Goal: Transaction & Acquisition: Purchase product/service

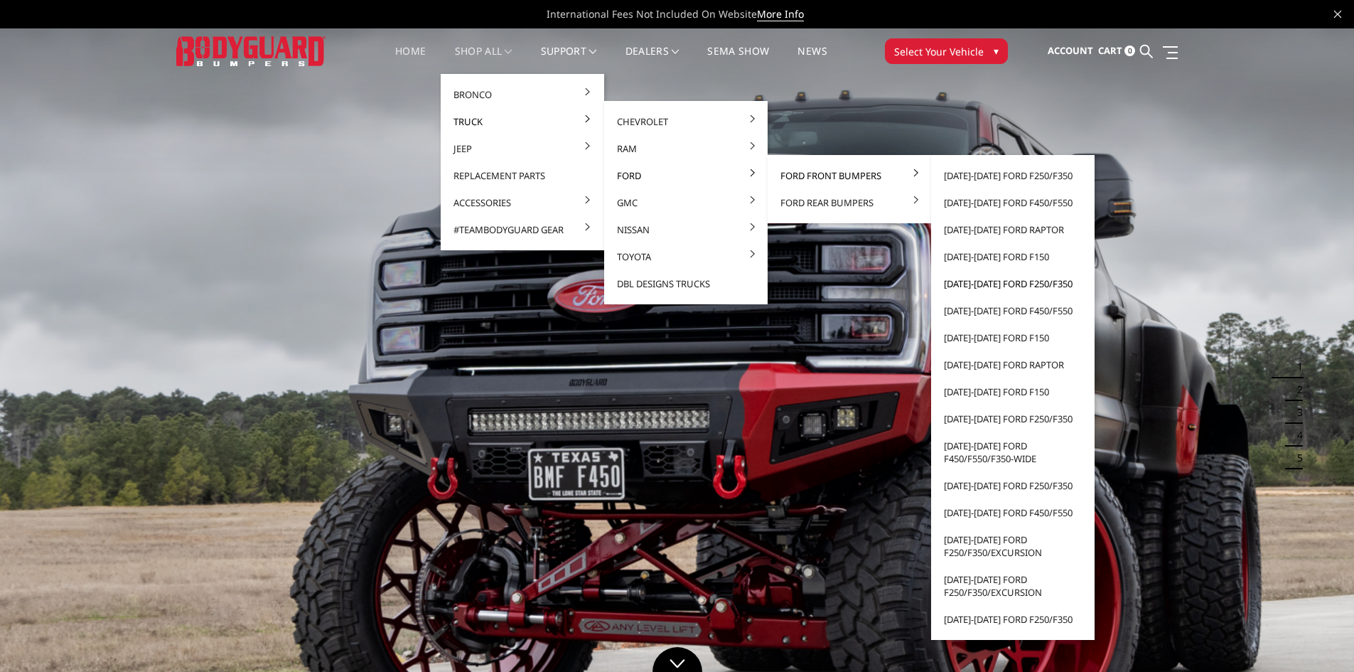
click at [1013, 284] on link "[DATE]-[DATE] Ford F250/F350" at bounding box center [1013, 283] width 152 height 27
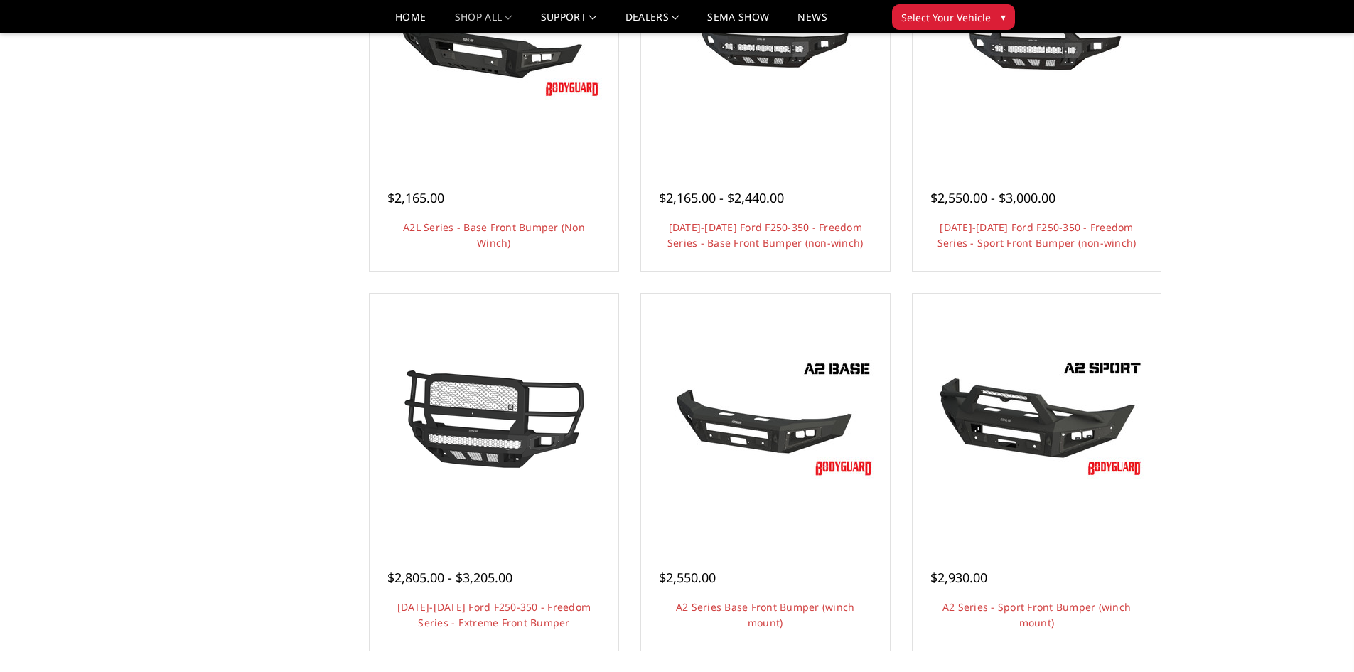
scroll to position [711, 0]
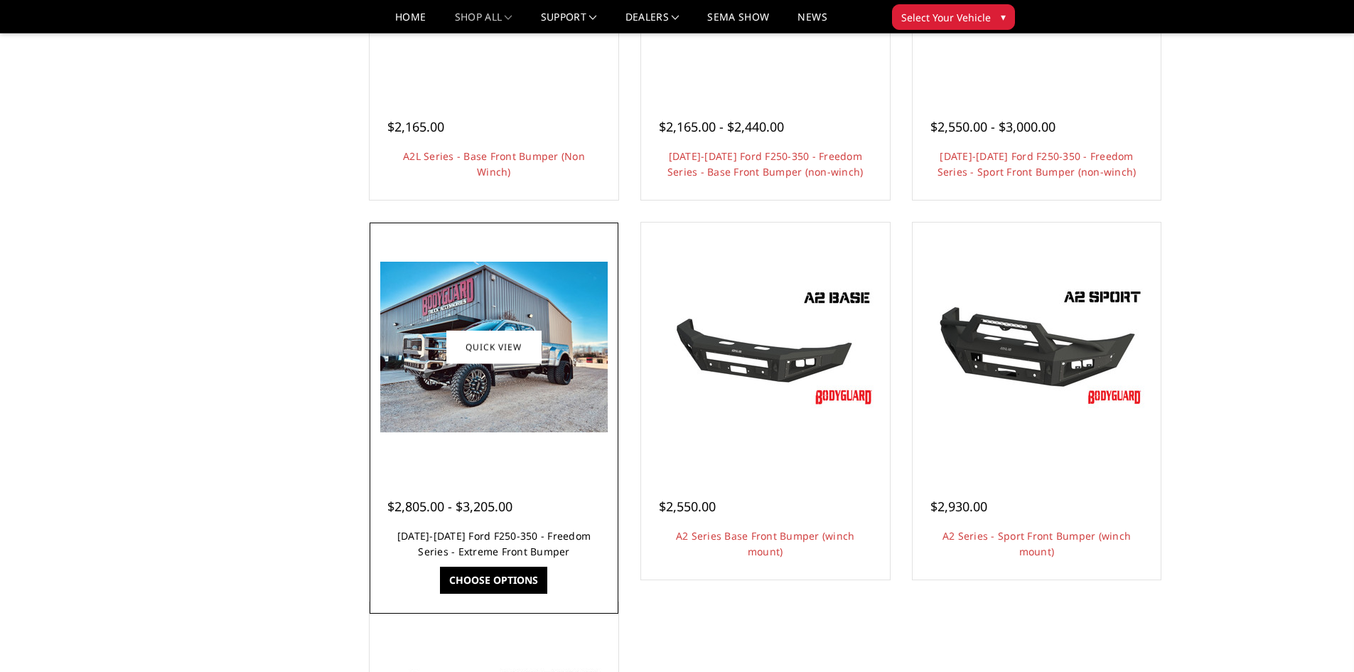
click at [517, 548] on link "2017-2022 Ford F250-350 - Freedom Series - Extreme Front Bumper" at bounding box center [493, 543] width 193 height 29
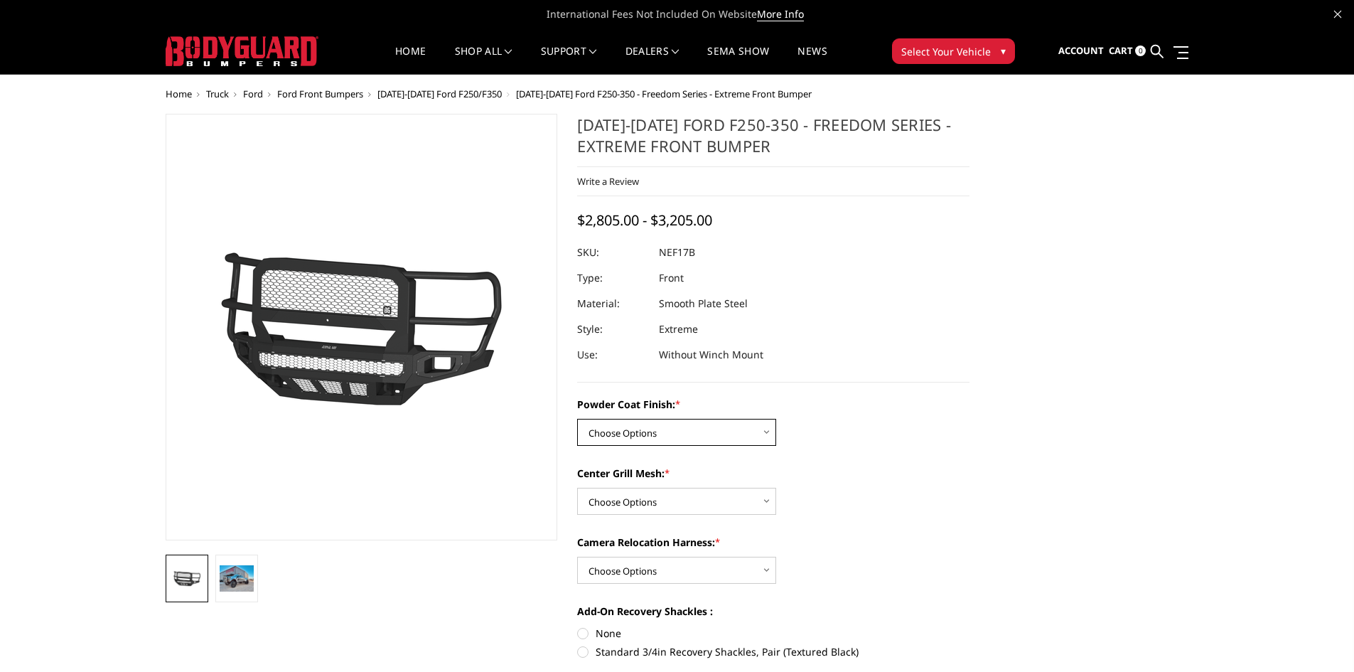
click at [683, 431] on select "Choose Options Bare Metal Textured Black Powder Coat" at bounding box center [676, 432] width 199 height 27
select select "3088"
click at [577, 419] on select "Choose Options Bare Metal Textured Black Powder Coat" at bounding box center [676, 432] width 199 height 27
click at [647, 507] on select "Choose Options WITH Expanded Metal in Center Grill WITHOUT Expanded Metal in Ce…" at bounding box center [676, 500] width 199 height 27
select select "3089"
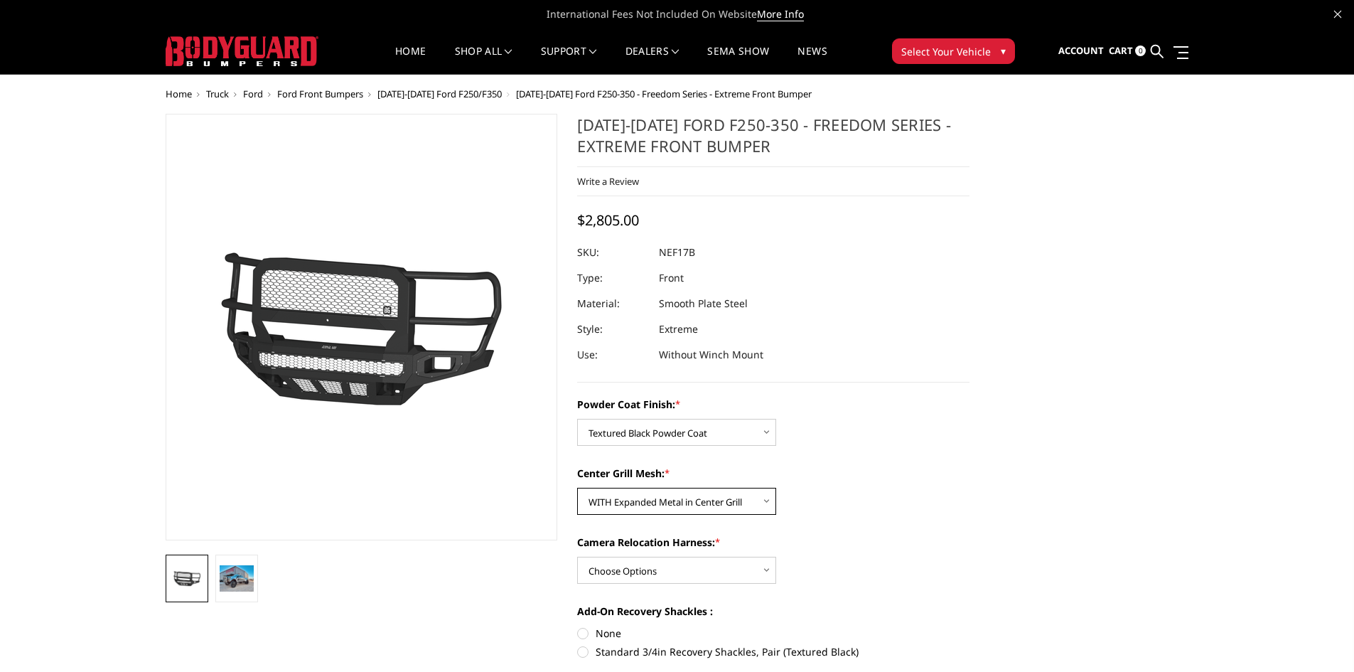
click at [577, 487] on select "Choose Options WITH Expanded Metal in Center Grill WITHOUT Expanded Metal in Ce…" at bounding box center [676, 500] width 199 height 27
click at [642, 567] on select "Choose Options WITH Camera Relocation Harness WITHOUT Camera Relocation Harness" at bounding box center [676, 569] width 199 height 27
select select "3091"
click at [577, 556] on select "Choose Options WITH Camera Relocation Harness WITHOUT Camera Relocation Harness" at bounding box center [676, 569] width 199 height 27
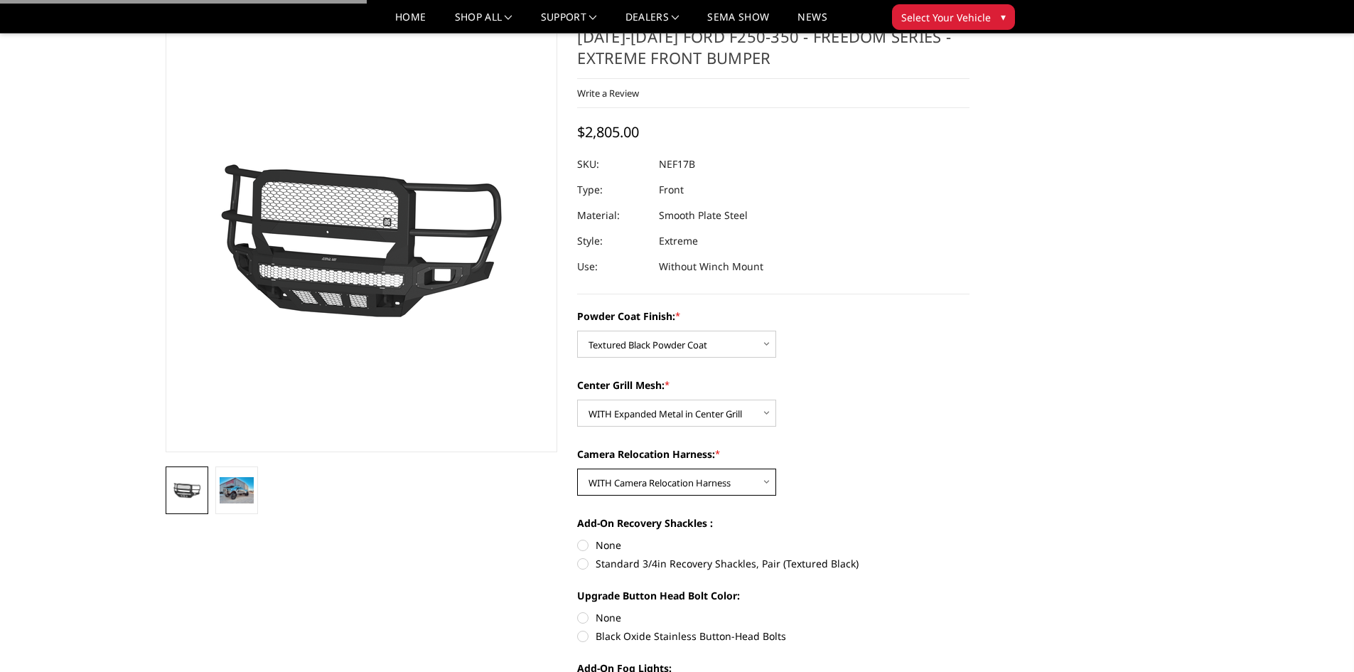
scroll to position [71, 0]
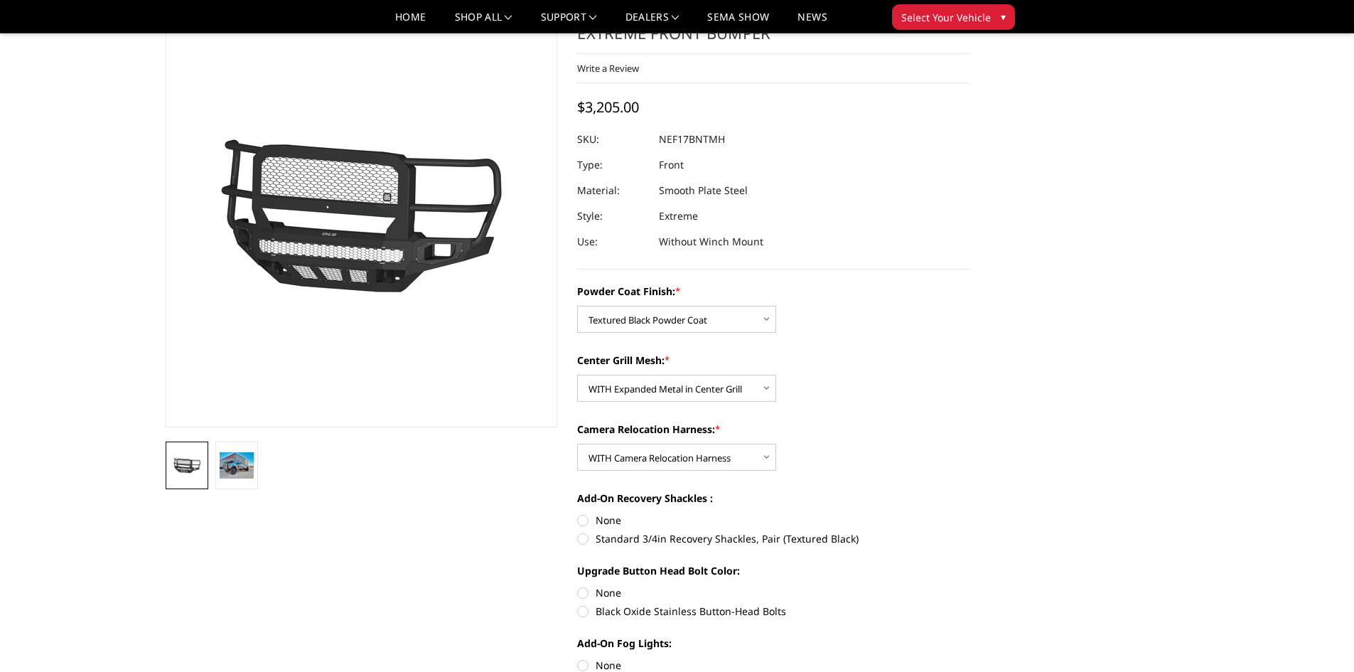
click at [583, 521] on label "None" at bounding box center [773, 519] width 392 height 15
click at [578, 513] on input "None" at bounding box center [577, 512] width 1 height 1
radio input "true"
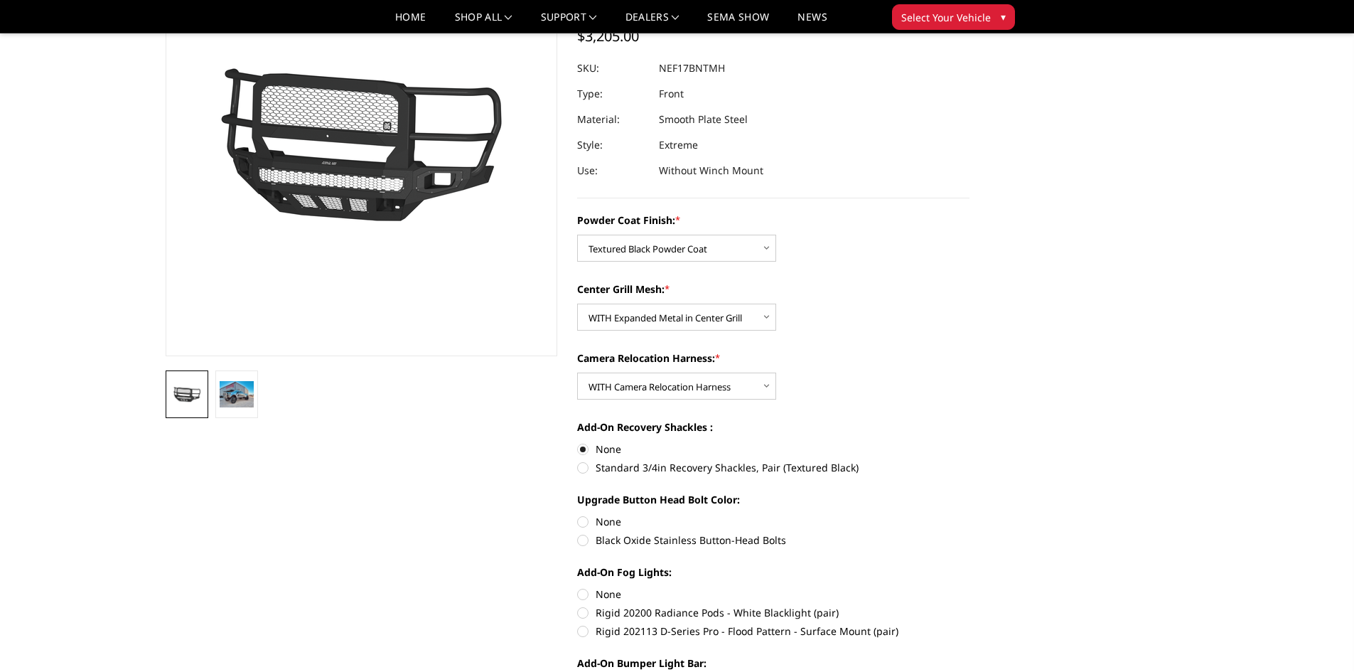
click at [585, 523] on label "None" at bounding box center [773, 521] width 392 height 15
click at [578, 514] on input "None" at bounding box center [577, 514] width 1 height 1
radio input "true"
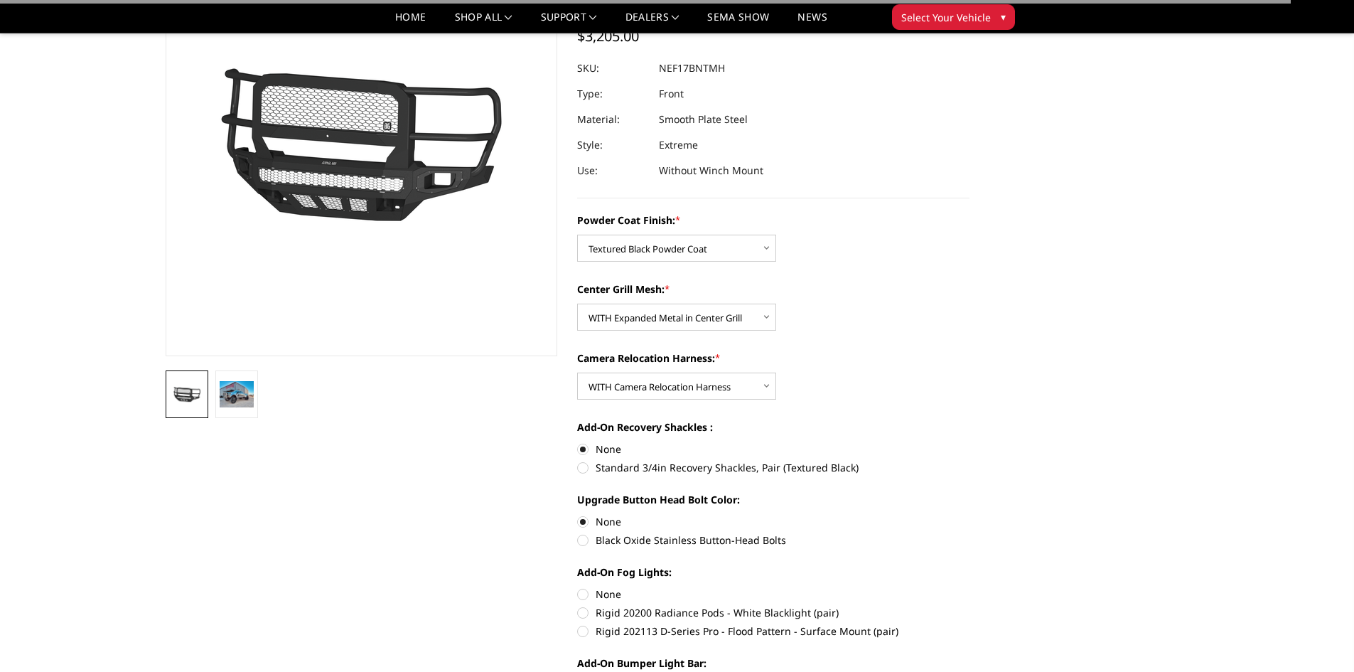
click at [581, 596] on label "None" at bounding box center [773, 593] width 392 height 15
click at [578, 587] on input "None" at bounding box center [577, 586] width 1 height 1
radio input "true"
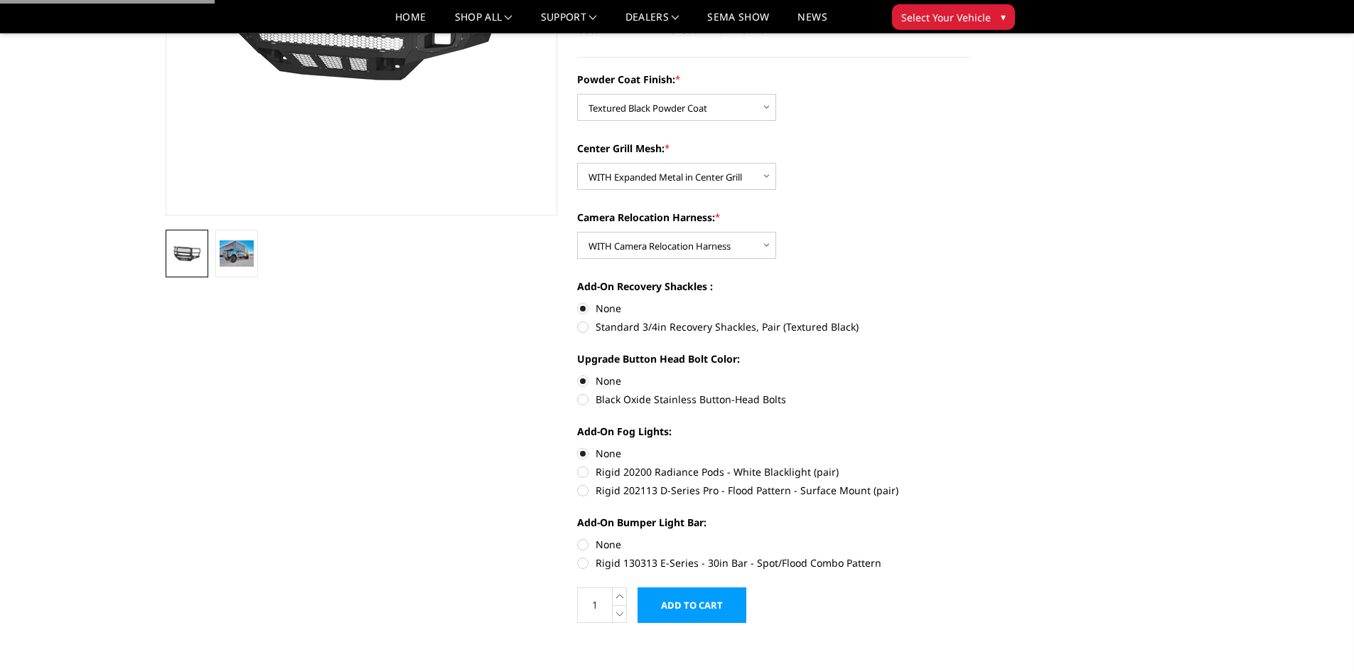
scroll to position [284, 0]
click at [580, 541] on label "None" at bounding box center [773, 542] width 392 height 15
click at [578, 536] on input "None" at bounding box center [577, 535] width 1 height 1
radio input "true"
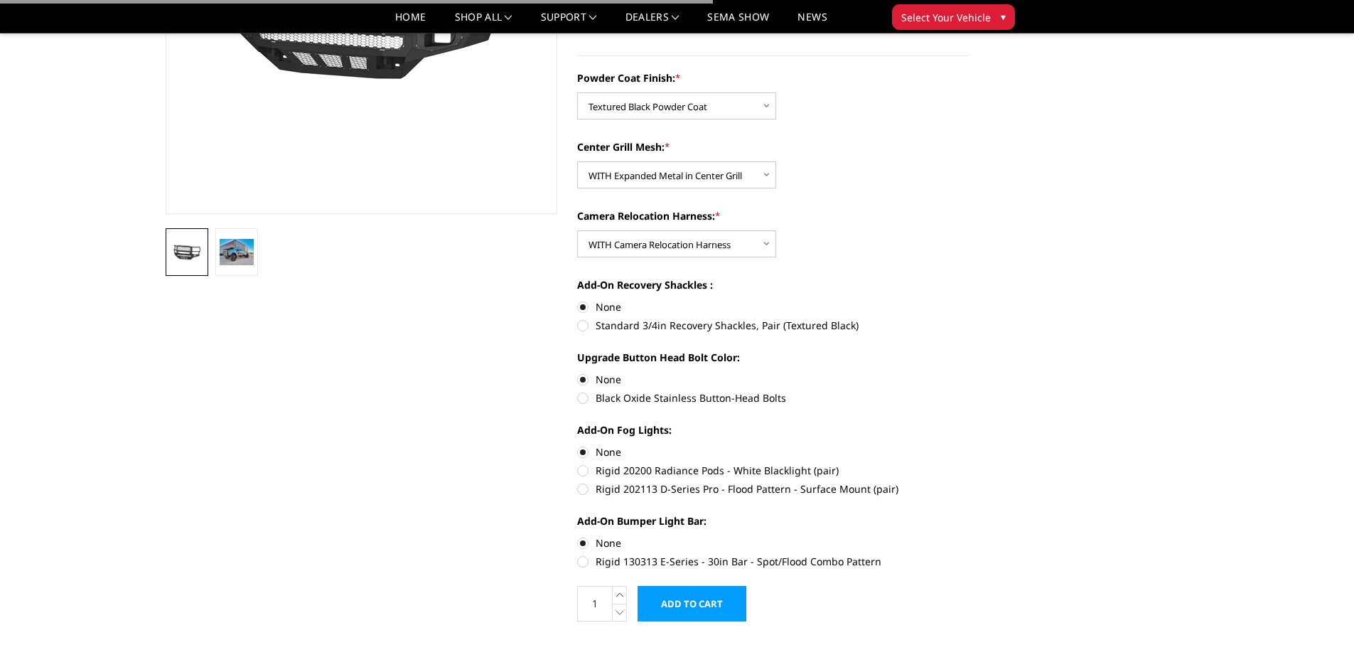
scroll to position [0, 0]
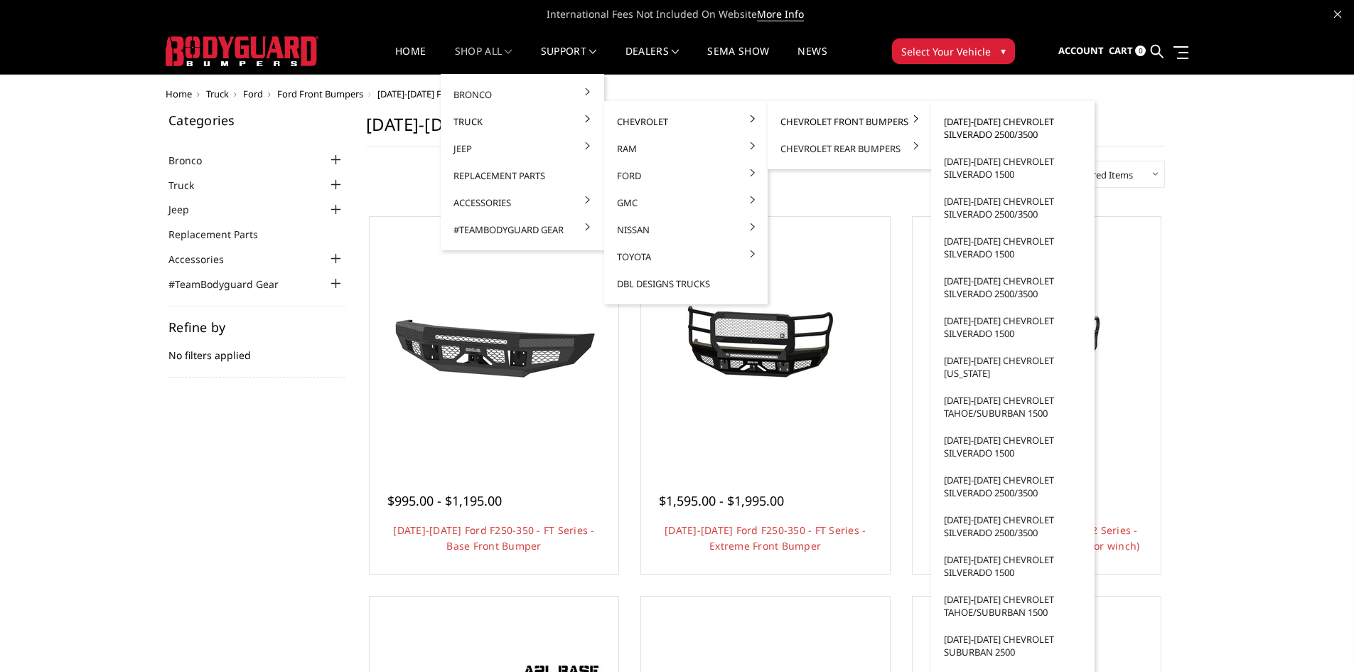
click at [958, 126] on link "[DATE]-[DATE] Chevrolet Silverado 2500/3500" at bounding box center [1013, 128] width 152 height 40
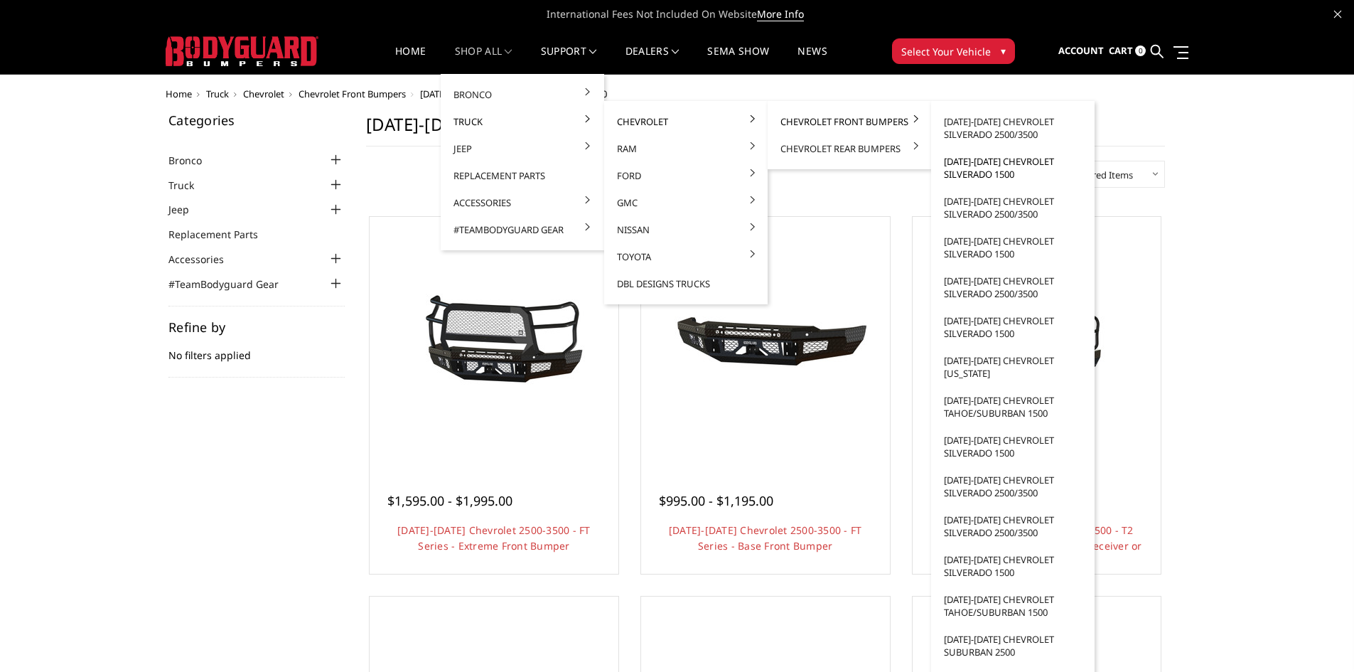
click at [1014, 171] on link "[DATE]-[DATE] Chevrolet Silverado 1500" at bounding box center [1013, 168] width 152 height 40
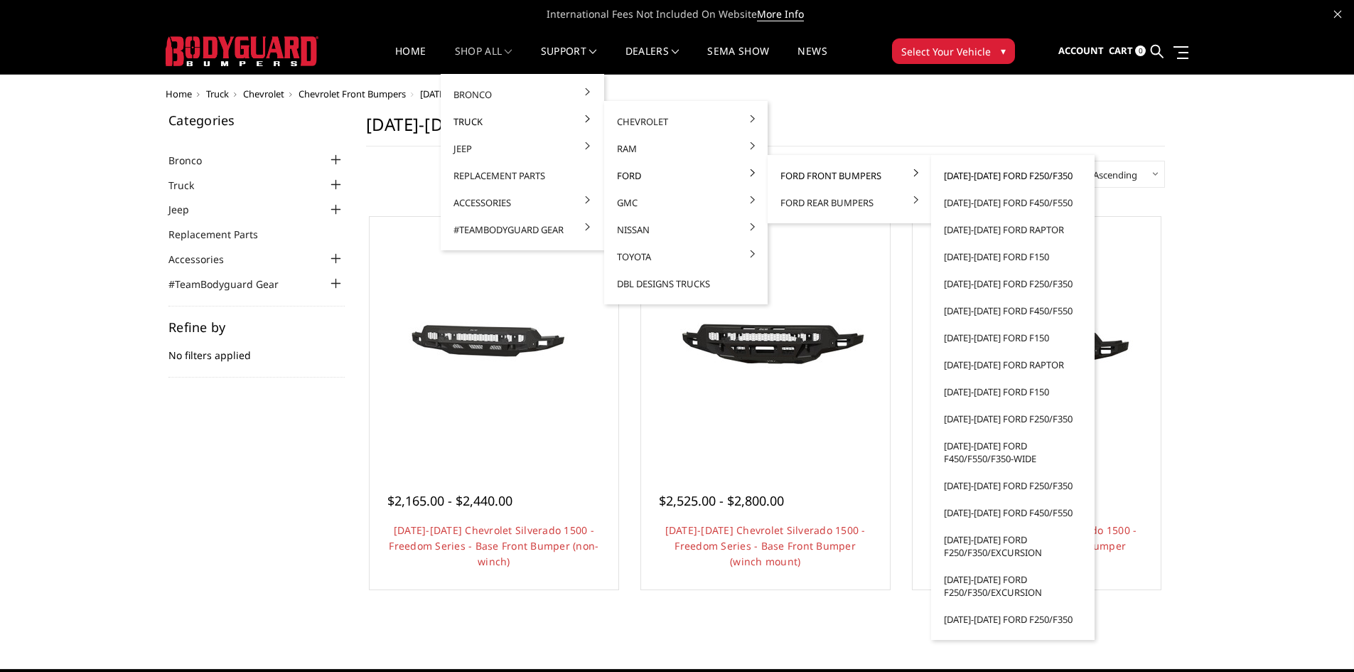
click at [1003, 173] on link "[DATE]-[DATE] Ford F250/F350" at bounding box center [1013, 175] width 152 height 27
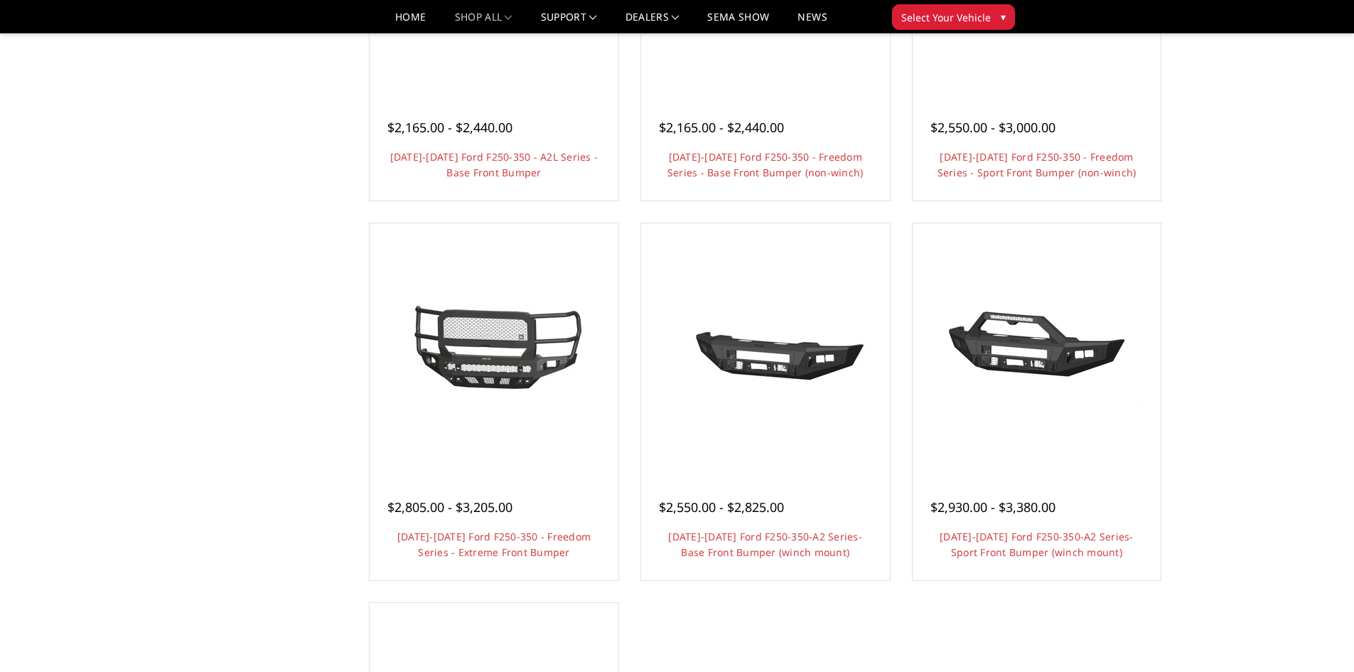
scroll to position [711, 0]
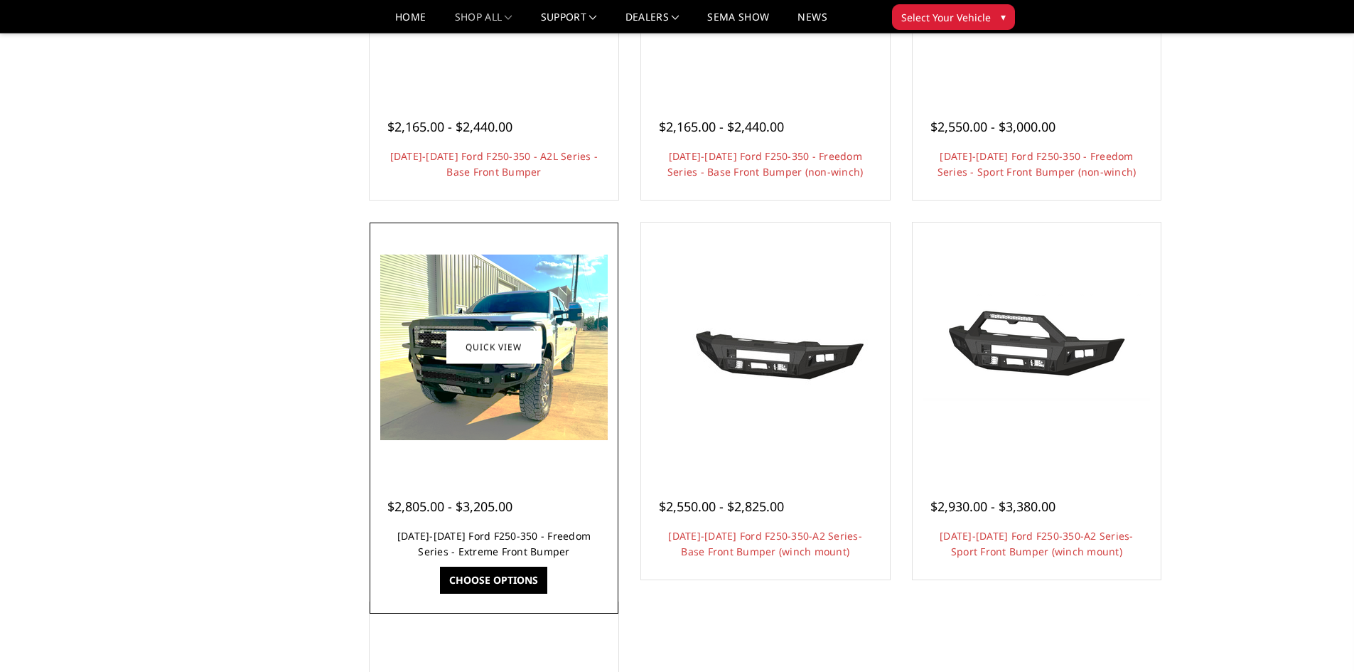
click at [537, 542] on link "[DATE]-[DATE] Ford F250-350 - Freedom Series - Extreme Front Bumper" at bounding box center [493, 543] width 193 height 29
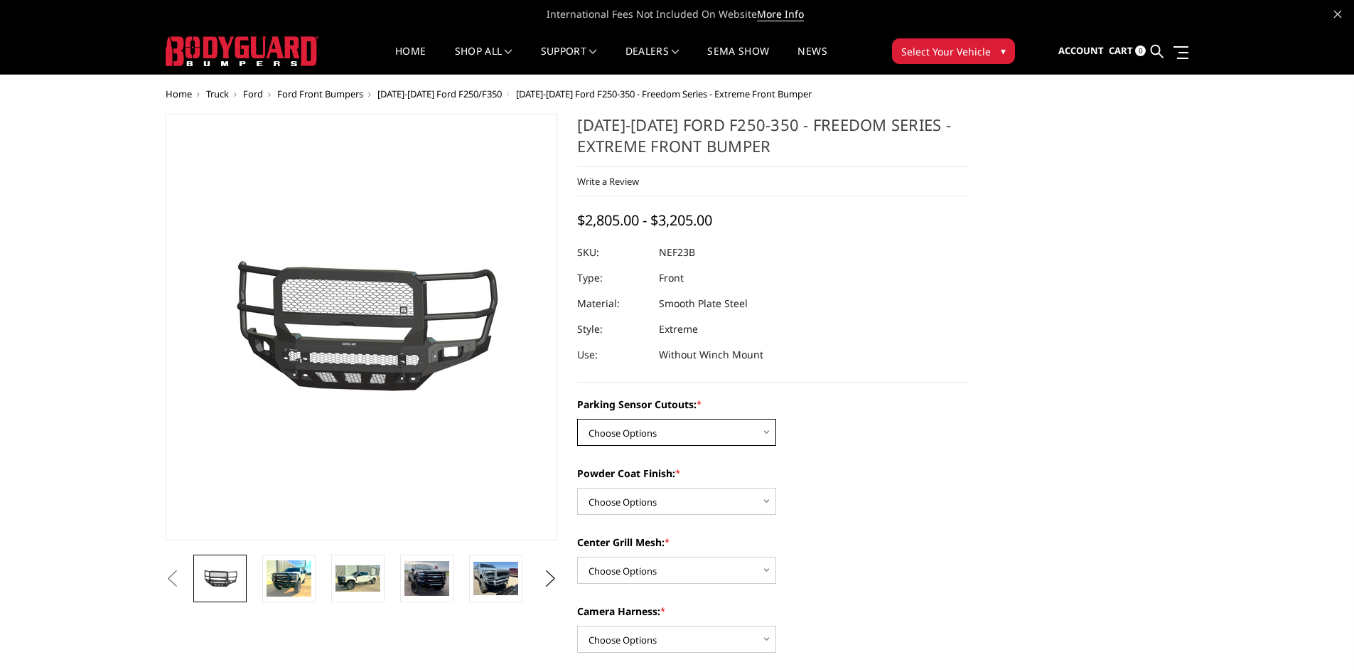
click at [706, 440] on select "Choose Options No - Without Parking Sensor Cutouts Yes - With Parking Sensor Cu…" at bounding box center [676, 432] width 199 height 27
select select "2583"
click at [577, 419] on select "Choose Options No - Without Parking Sensor Cutouts Yes - With Parking Sensor Cu…" at bounding box center [676, 432] width 199 height 27
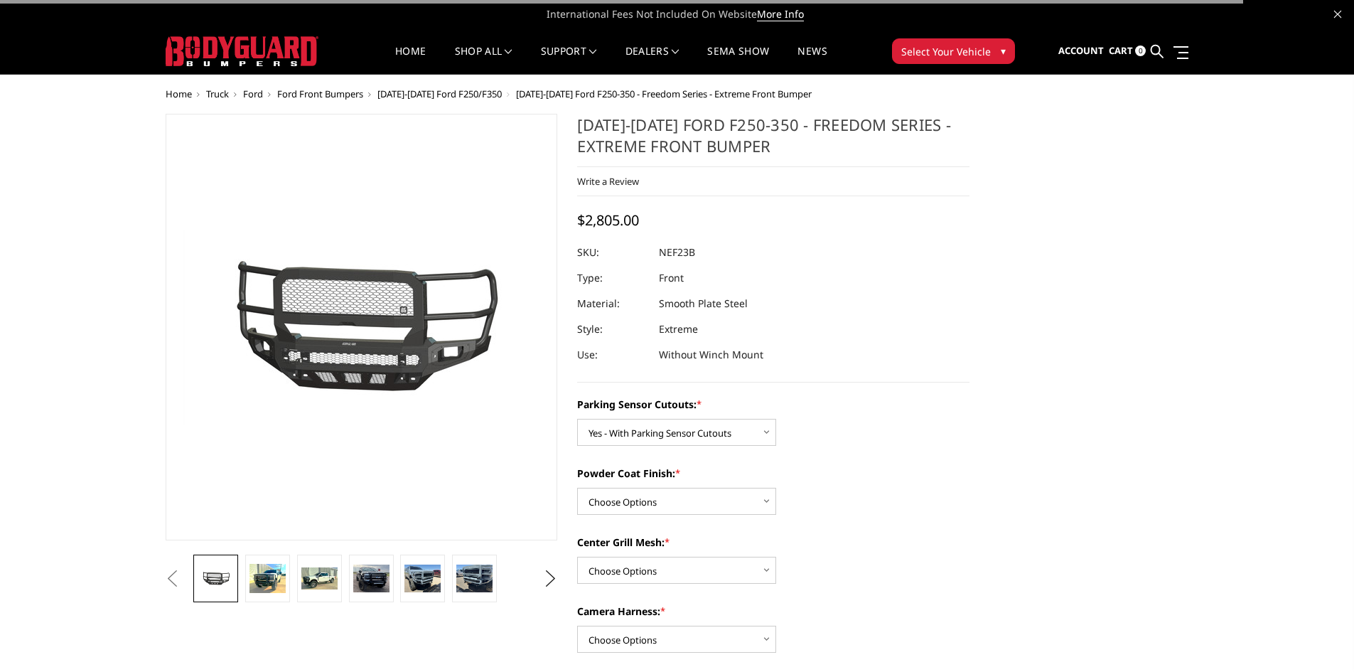
click at [665, 514] on div "Parking Sensor Cutouts: * Choose Options No - Without Parking Sensor Cutouts Ye…" at bounding box center [773, 679] width 392 height 564
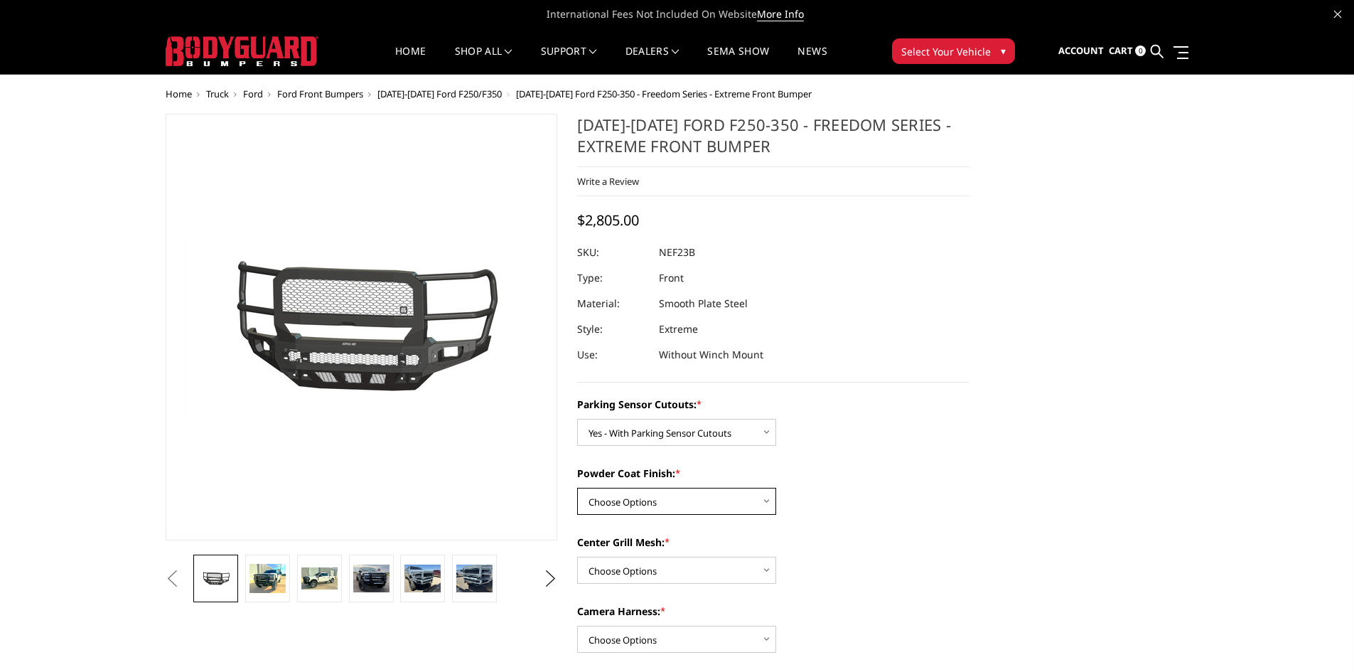
drag, startPoint x: 667, startPoint y: 503, endPoint x: 667, endPoint y: 512, distance: 9.2
click at [667, 503] on select "Choose Options Bare Metal Textured Black Powder Coat" at bounding box center [676, 500] width 199 height 27
select select "2585"
click at [577, 487] on select "Choose Options Bare Metal Textured Black Powder Coat" at bounding box center [676, 500] width 199 height 27
click at [681, 572] on select "Choose Options With Center Grill Mesh Without Center Grill Mesh" at bounding box center [676, 569] width 199 height 27
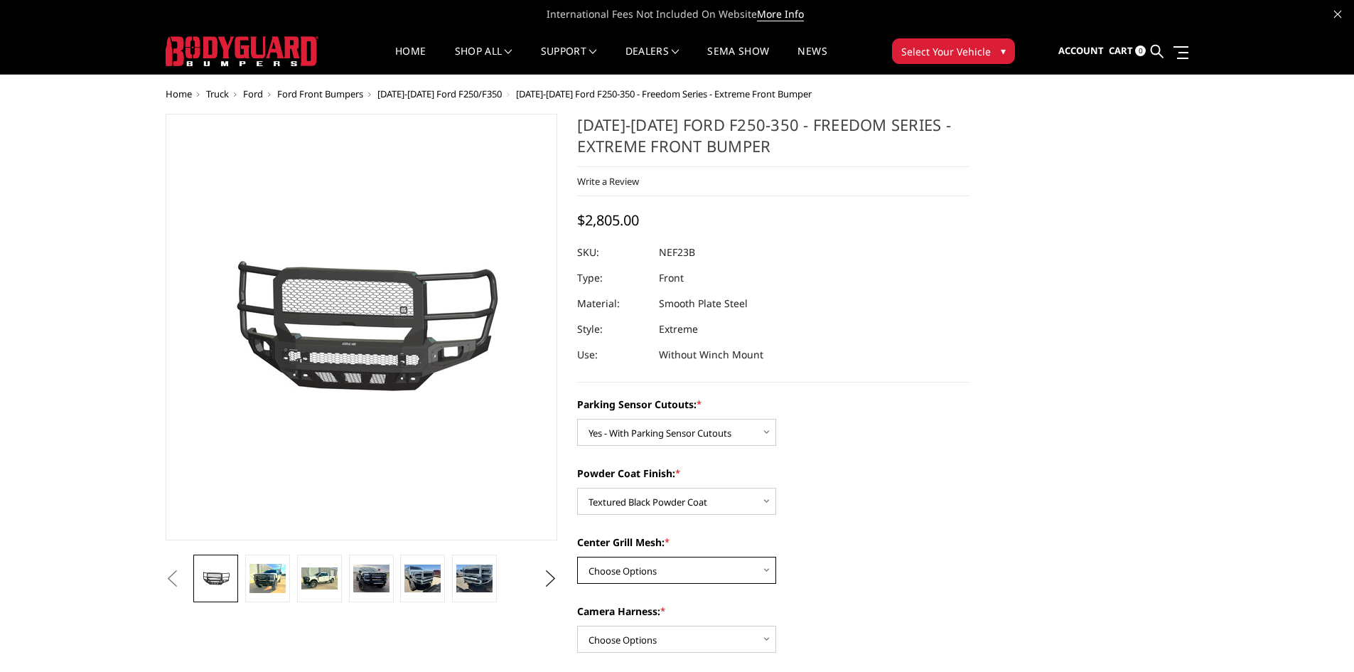
select select "2586"
click at [577, 556] on select "Choose Options With Center Grill Mesh Without Center Grill Mesh" at bounding box center [676, 569] width 199 height 27
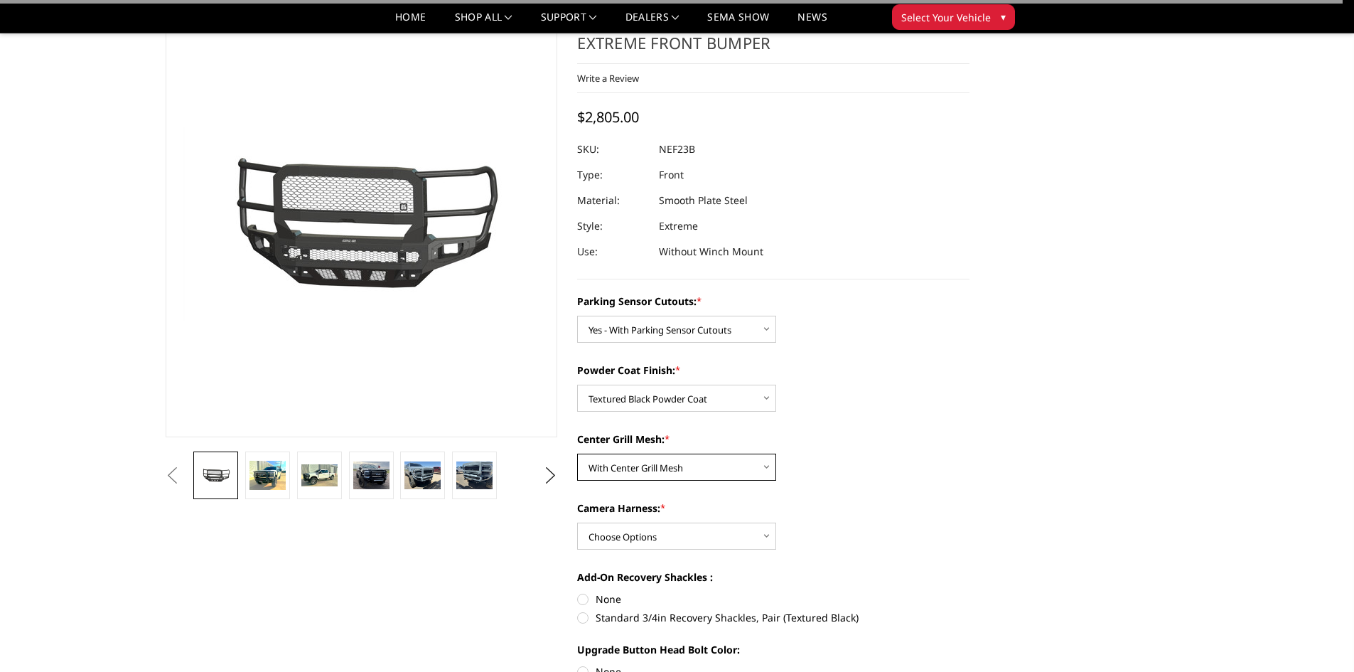
scroll to position [142, 0]
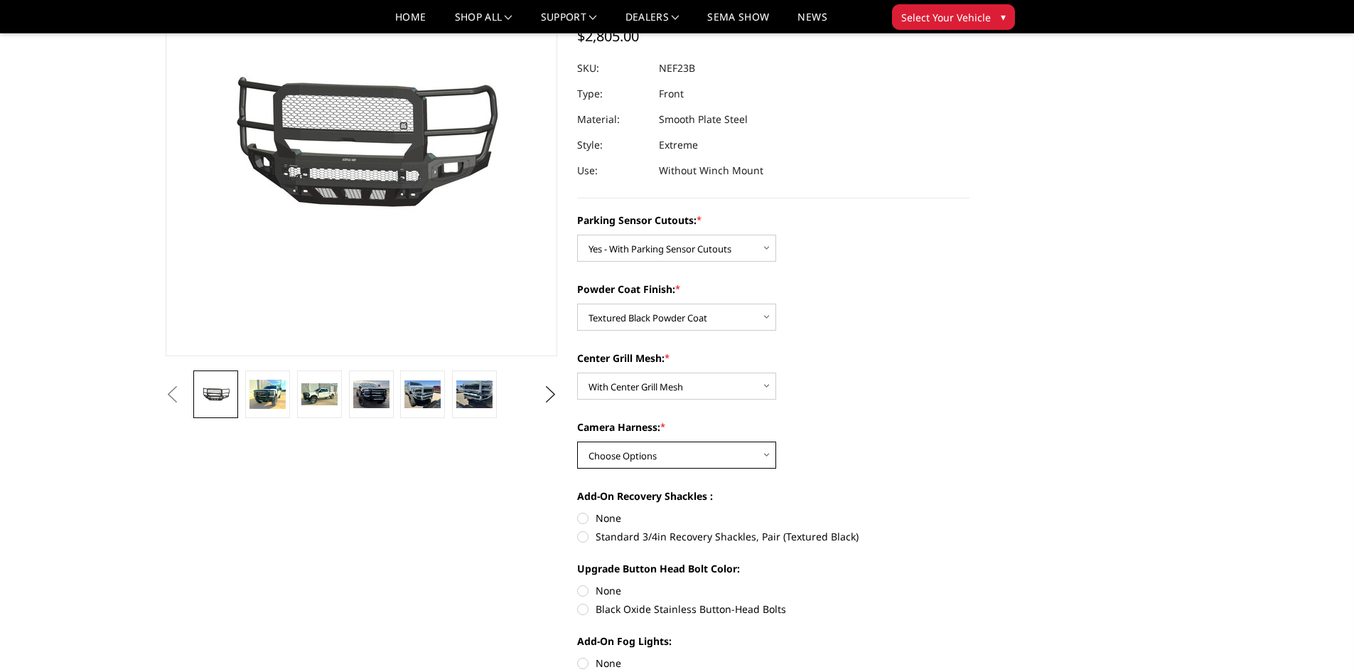
click at [694, 457] on select "Choose Options WITH Camera Harness WITHOUT Camera Harness" at bounding box center [676, 454] width 199 height 27
select select "2588"
click at [577, 441] on select "Choose Options WITH Camera Harness WITHOUT Camera Harness" at bounding box center [676, 454] width 199 height 27
click at [592, 519] on label "None" at bounding box center [773, 517] width 392 height 15
click at [578, 511] on input "None" at bounding box center [577, 510] width 1 height 1
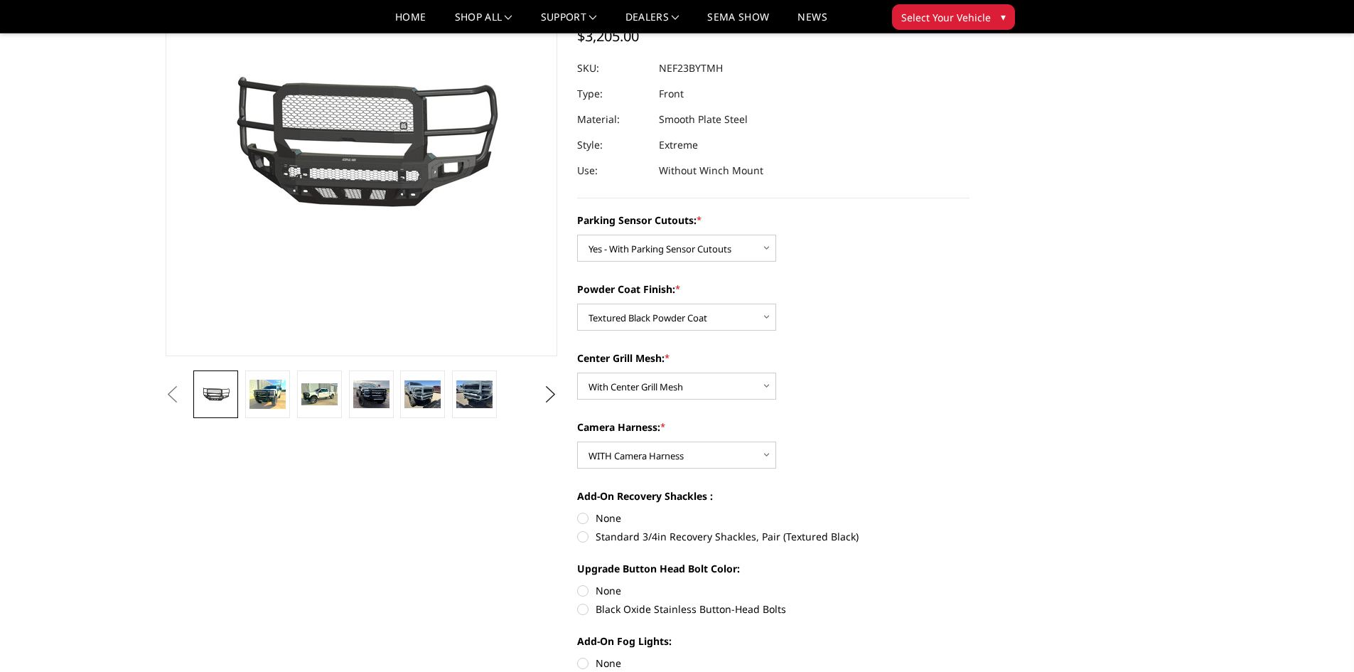
radio input "true"
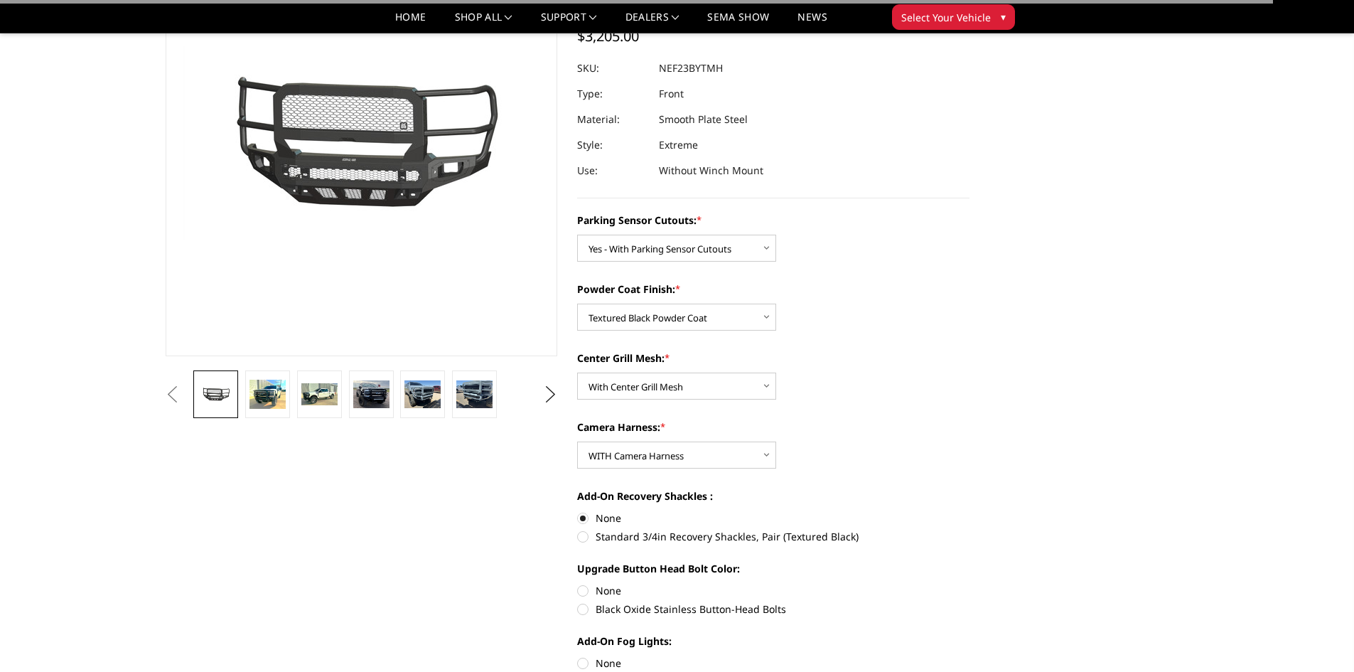
click at [589, 590] on label "None" at bounding box center [773, 590] width 392 height 15
click at [578, 583] on input "None" at bounding box center [577, 583] width 1 height 1
radio input "true"
click at [588, 663] on label "None" at bounding box center [773, 662] width 392 height 15
click at [578, 656] on input "None" at bounding box center [577, 655] width 1 height 1
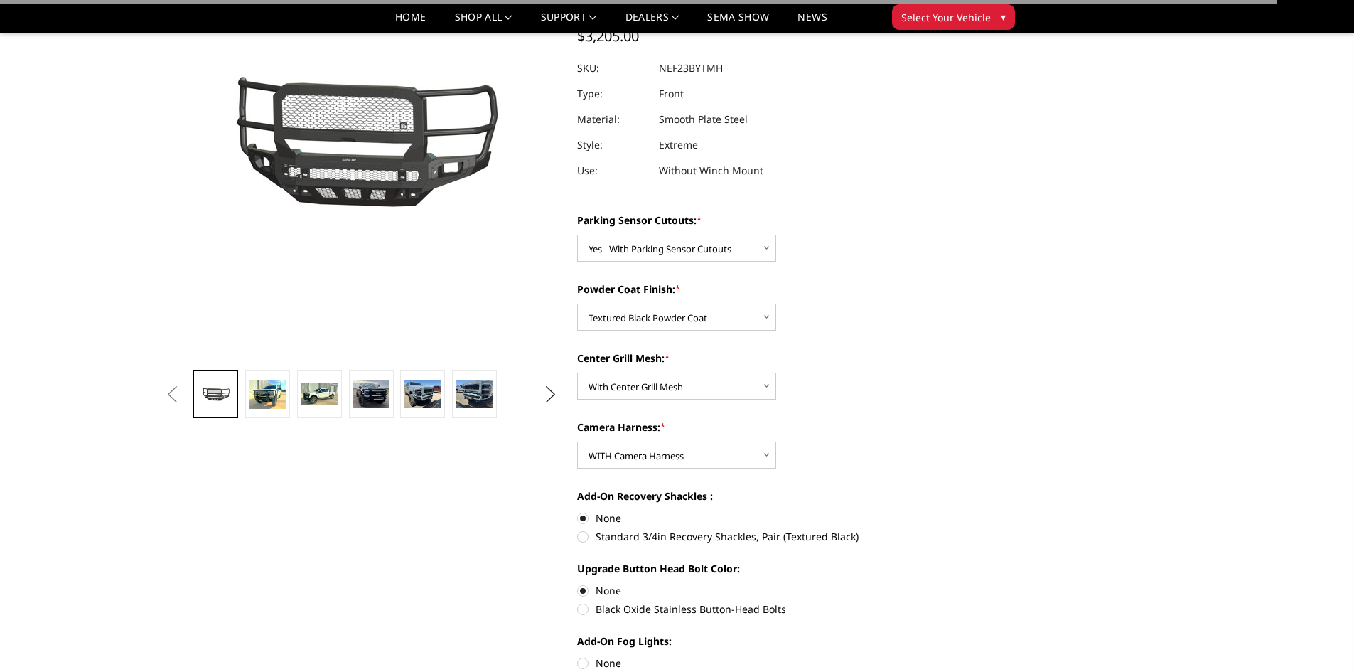
radio input "true"
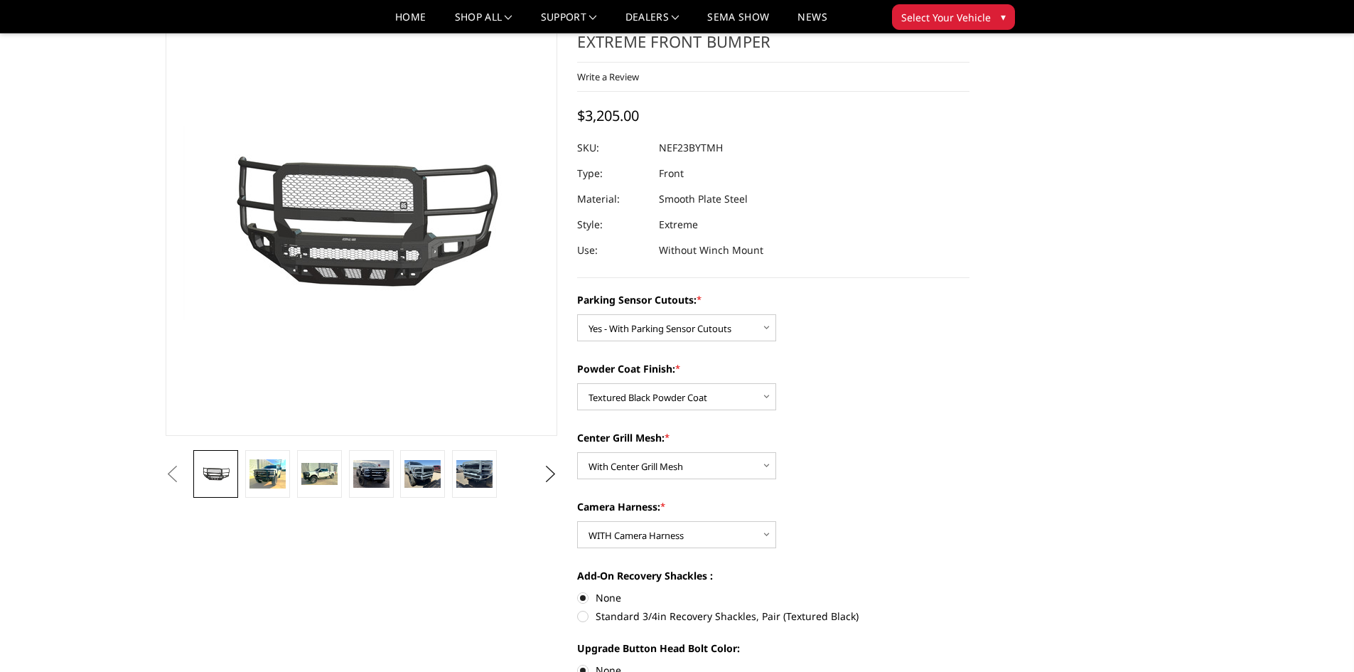
scroll to position [355, 0]
